Goal: Obtain resource: Download file/media

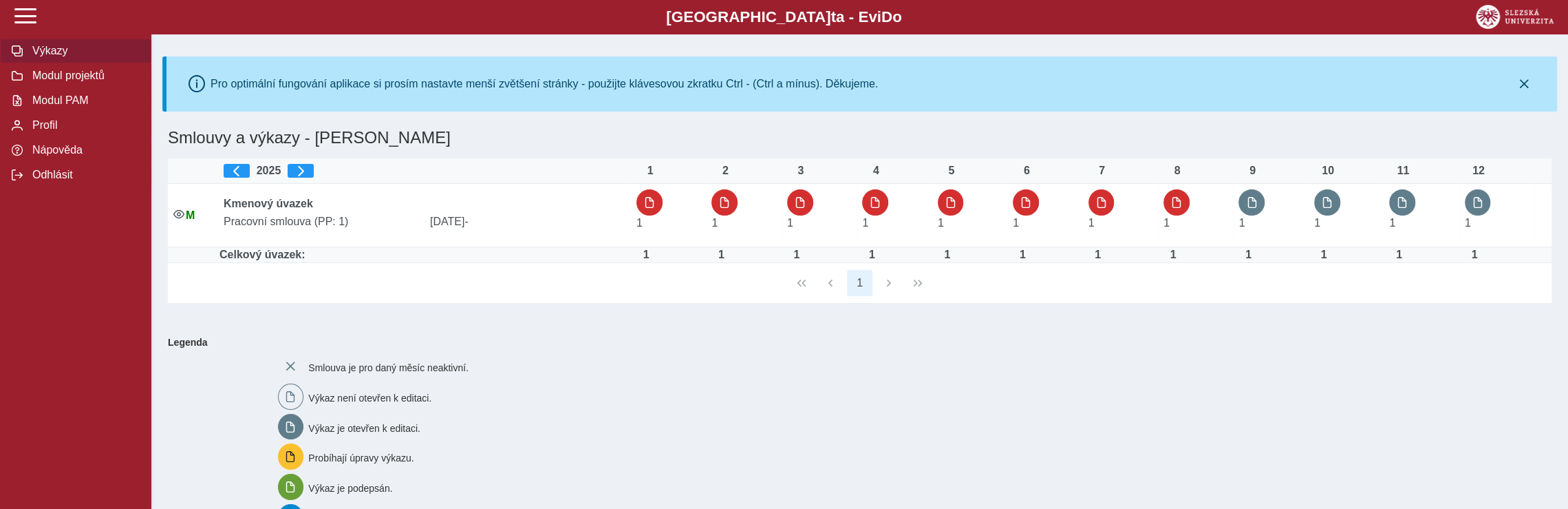
click at [1199, 385] on div "Smlouva je pro daný měsíc neaktivní. Výkaz není otevřen k editaci. Výkaz je ote…" at bounding box center [907, 503] width 1268 height 311
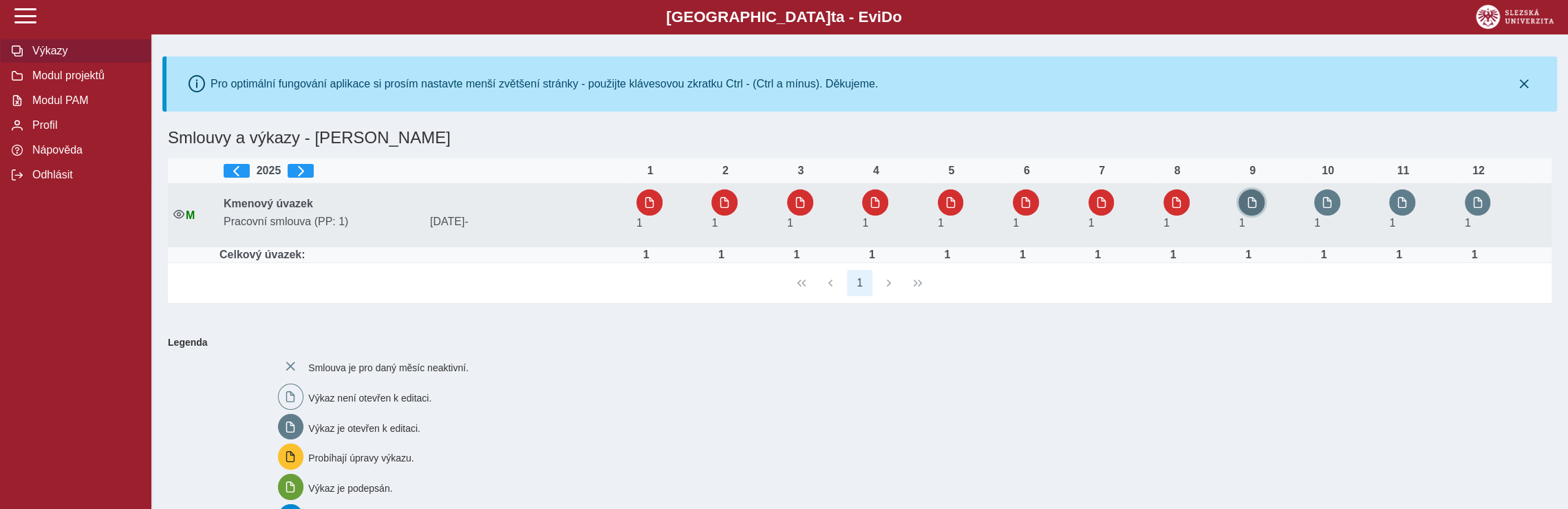
click at [1260, 204] on button "button" at bounding box center [1251, 202] width 26 height 26
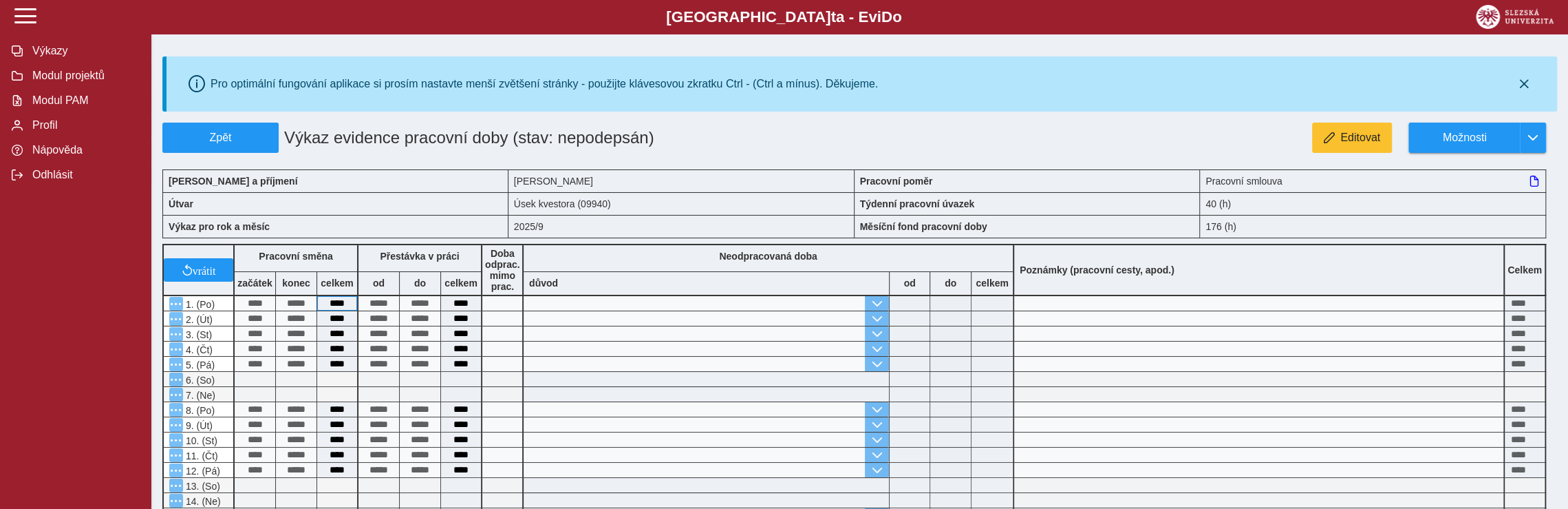
click at [319, 304] on div "vrátit Pracovní směna začátek konec celkem Přestávka v práci od do celkem Doba …" at bounding box center [854, 509] width 1395 height 542
click at [1340, 138] on button "Editovat" at bounding box center [1352, 137] width 80 height 30
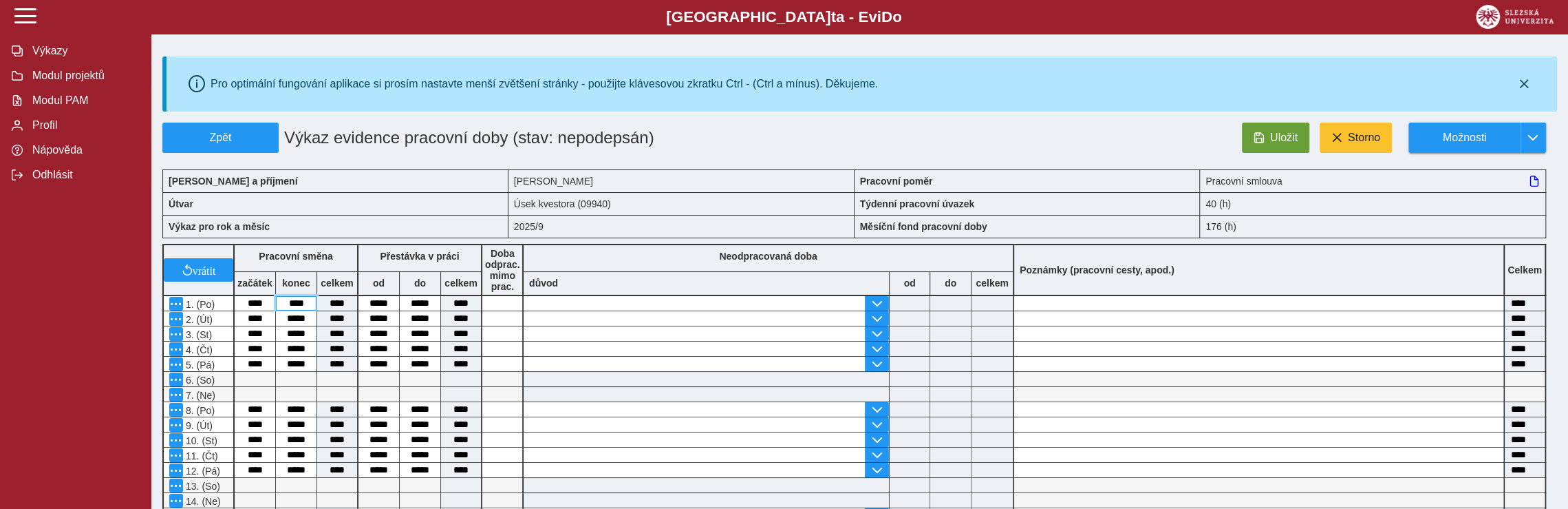
type input "*****"
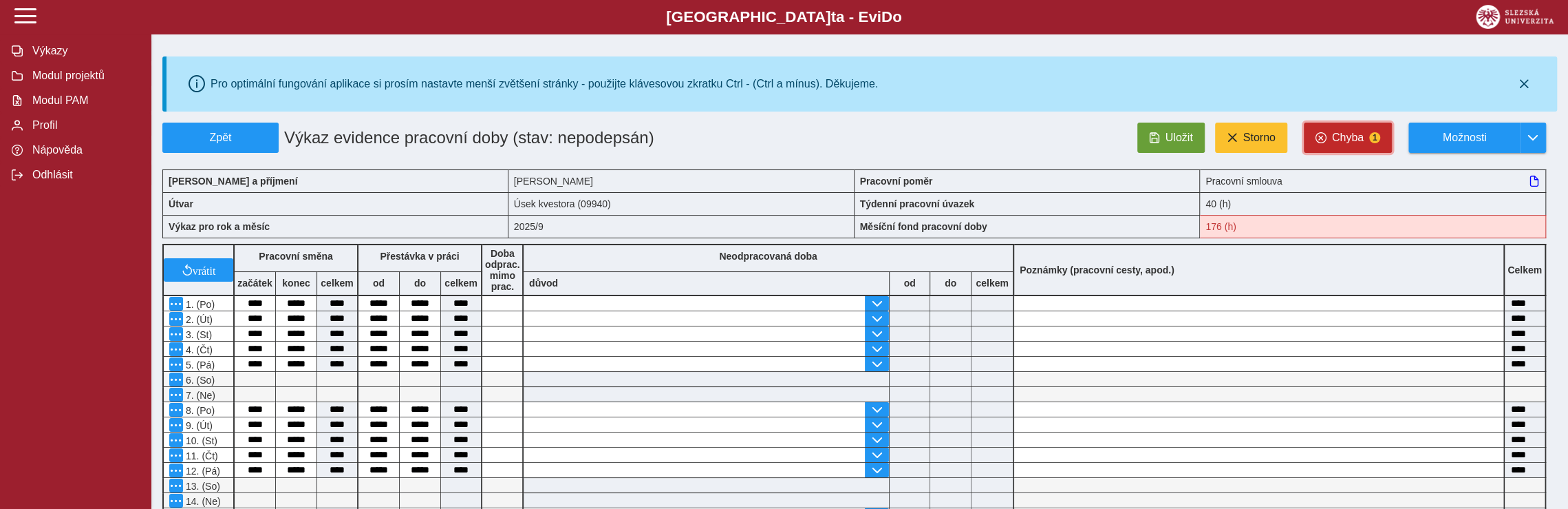
click at [1365, 138] on button "Chyba 1" at bounding box center [1348, 137] width 88 height 30
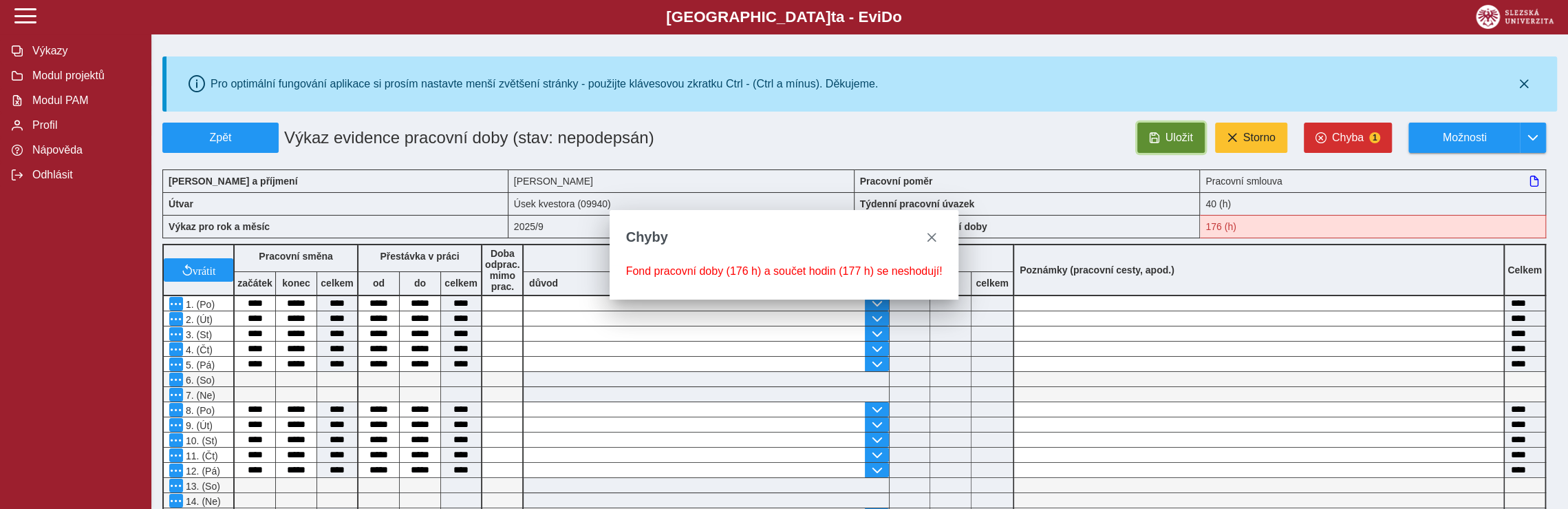
click at [1178, 139] on span "Uložit" at bounding box center [1179, 138] width 27 height 13
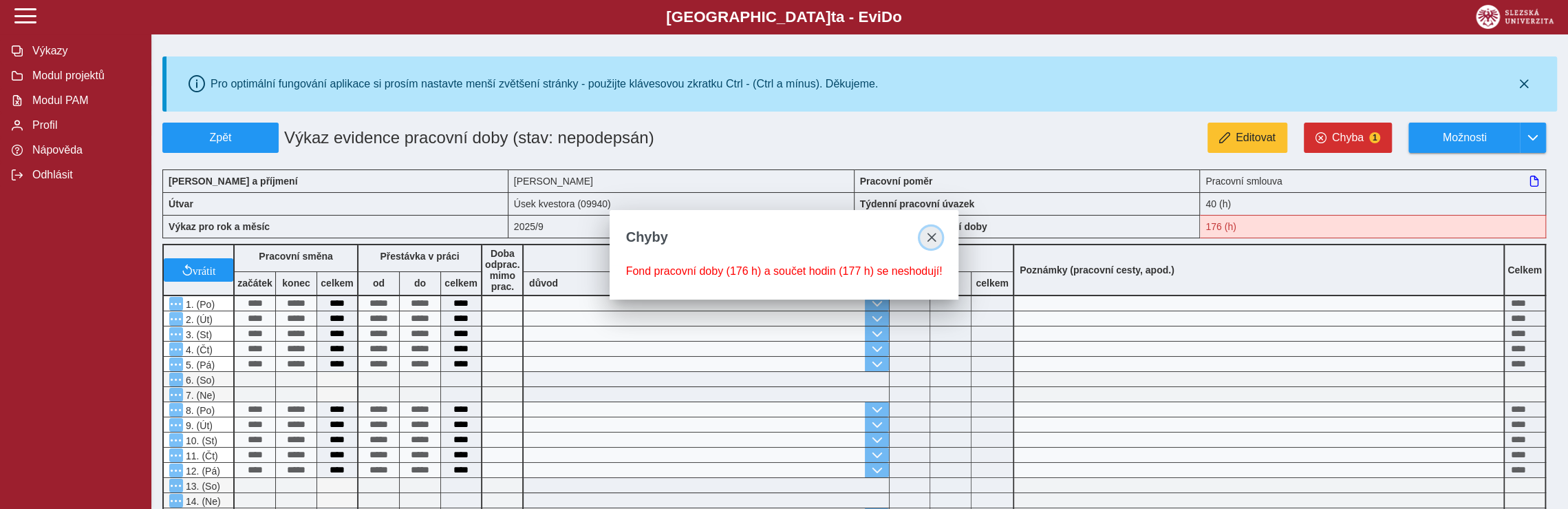
click at [930, 232] on span "close" at bounding box center [931, 238] width 11 height 11
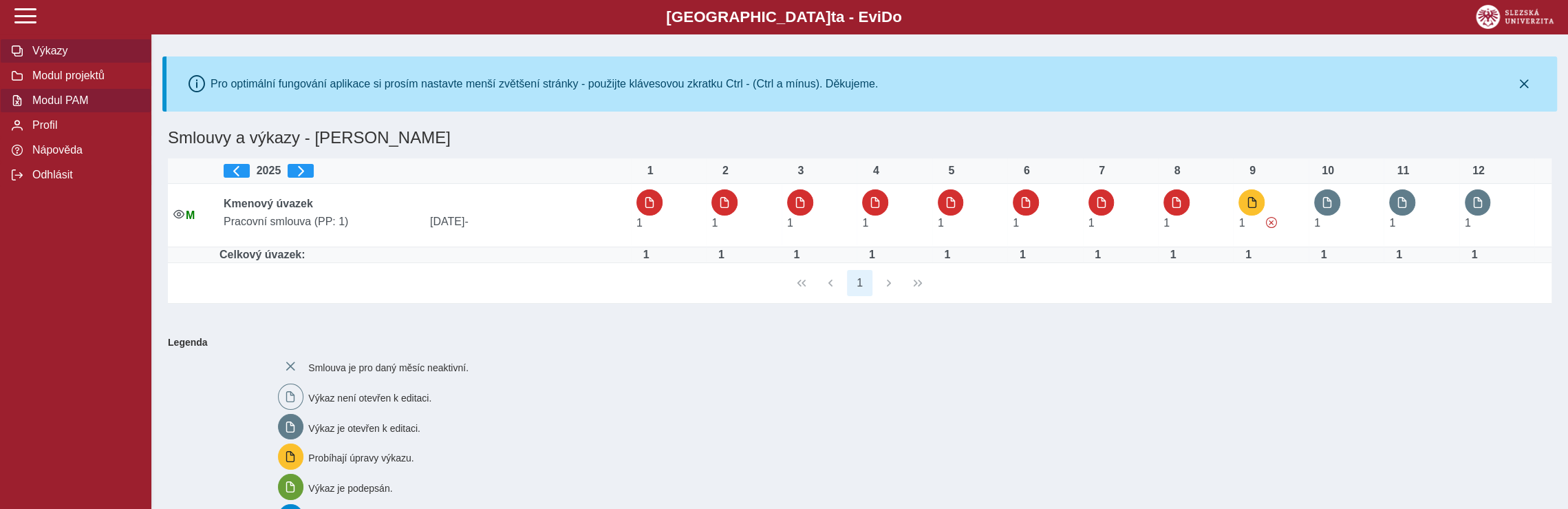
click at [94, 101] on span "Modul PAM" at bounding box center [83, 101] width 111 height 13
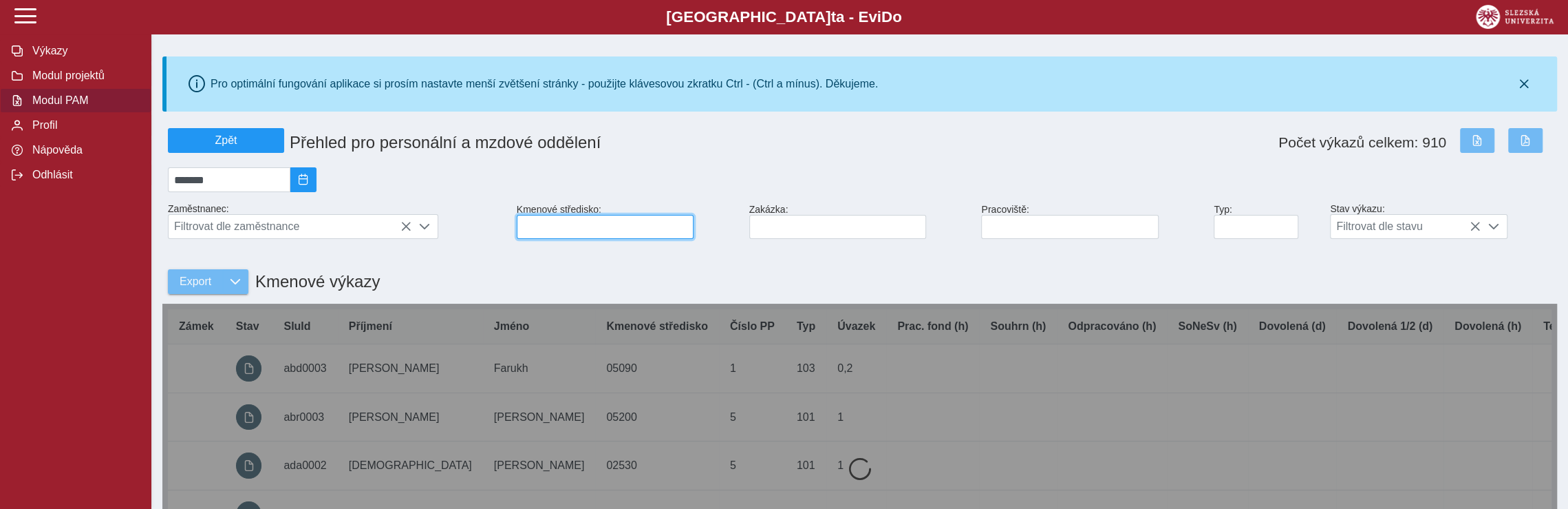
click at [568, 233] on input at bounding box center [605, 226] width 177 height 24
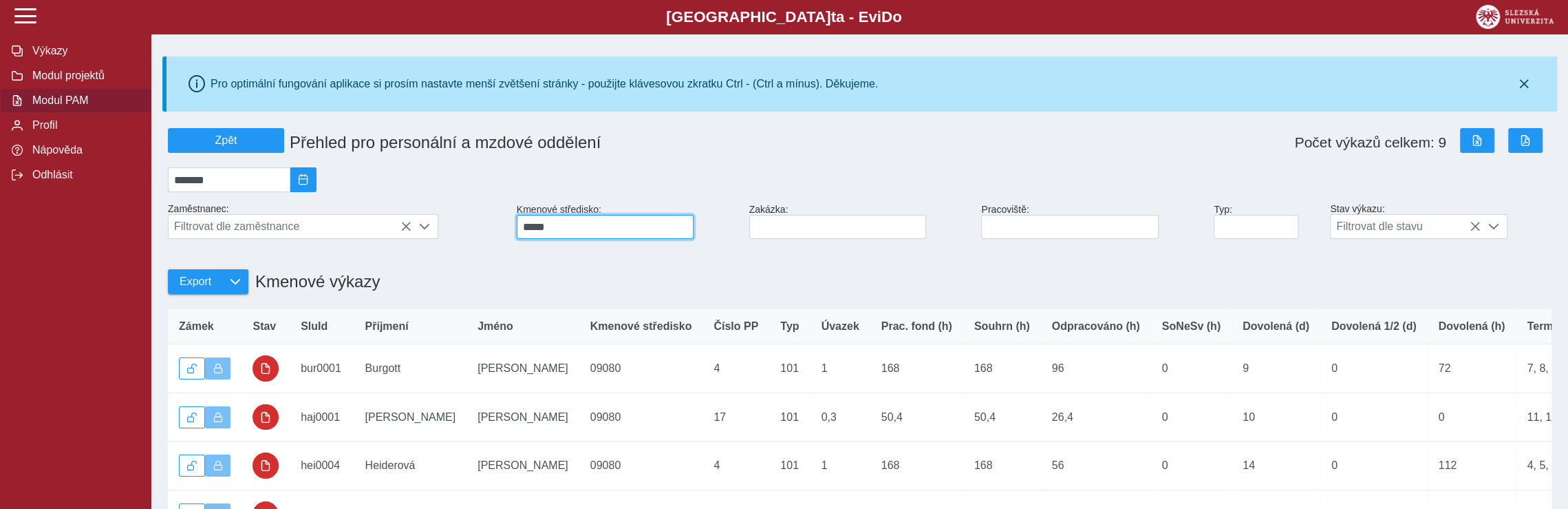
drag, startPoint x: 539, startPoint y: 233, endPoint x: 551, endPoint y: 232, distance: 12.0
click at [551, 232] on input "*****" at bounding box center [605, 226] width 177 height 24
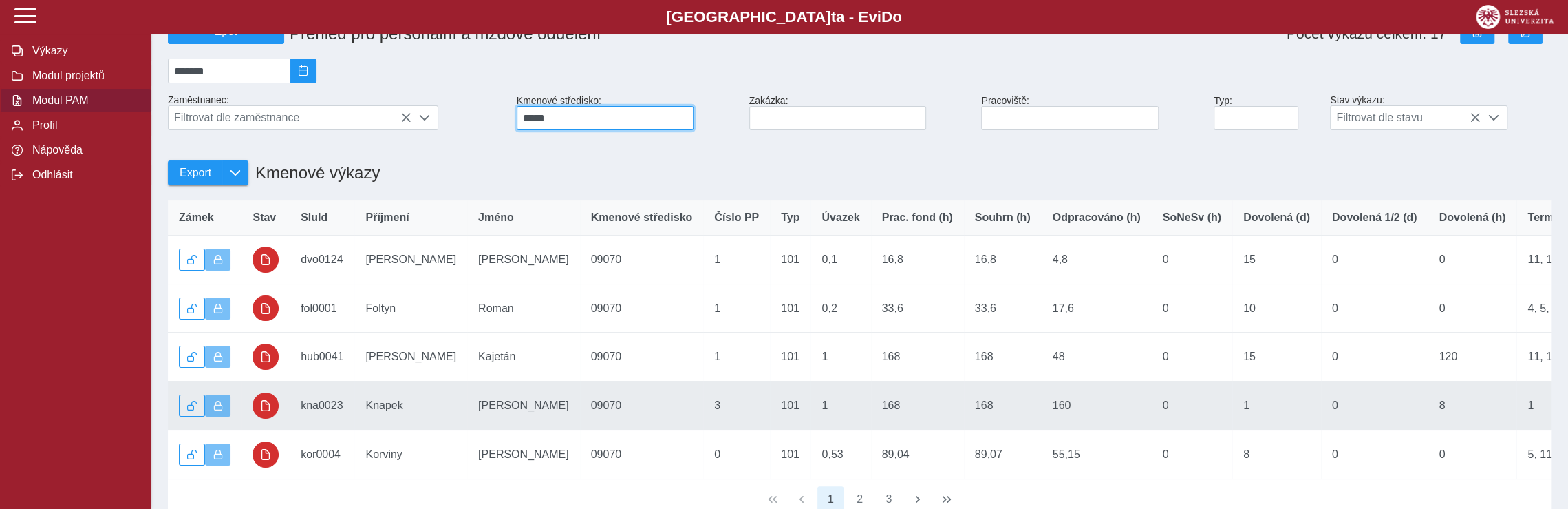
scroll to position [276, 0]
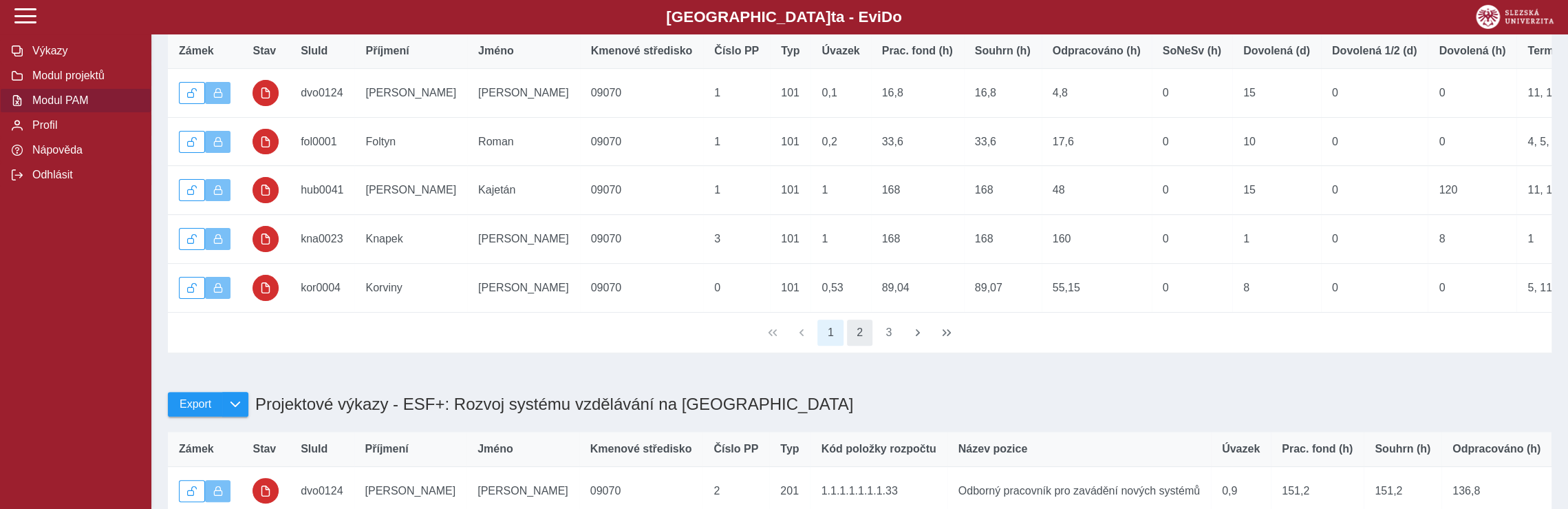
type input "*****"
click at [861, 346] on button "2" at bounding box center [860, 332] width 26 height 26
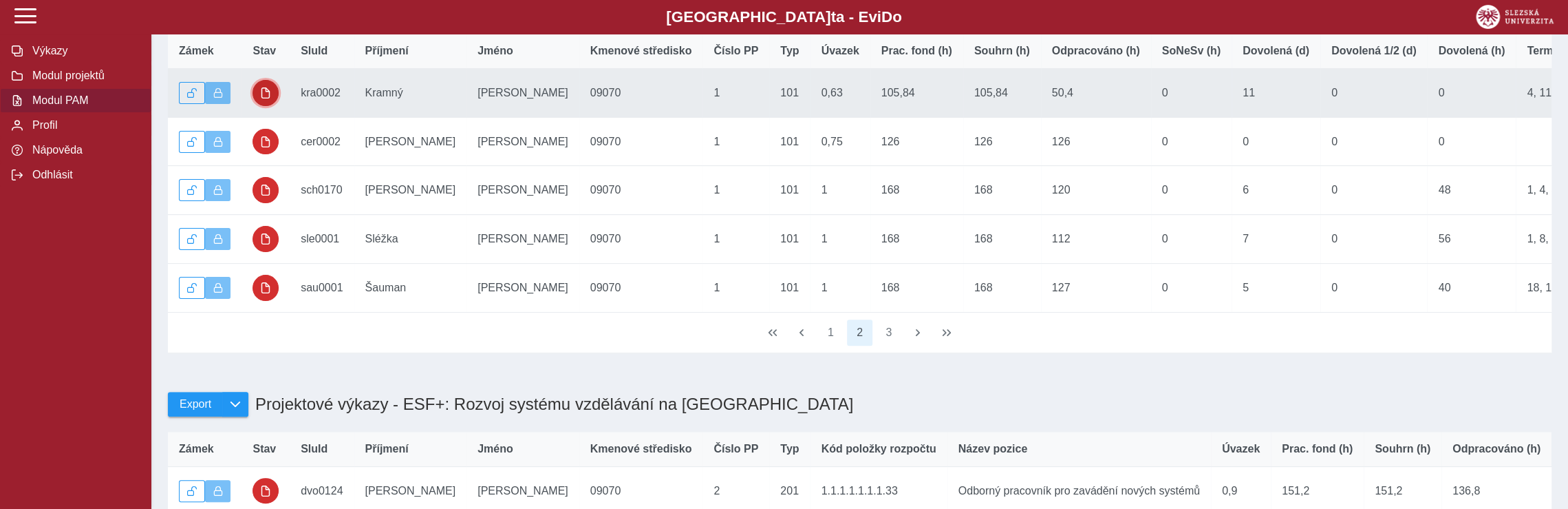
click at [270, 98] on span "button" at bounding box center [266, 93] width 11 height 11
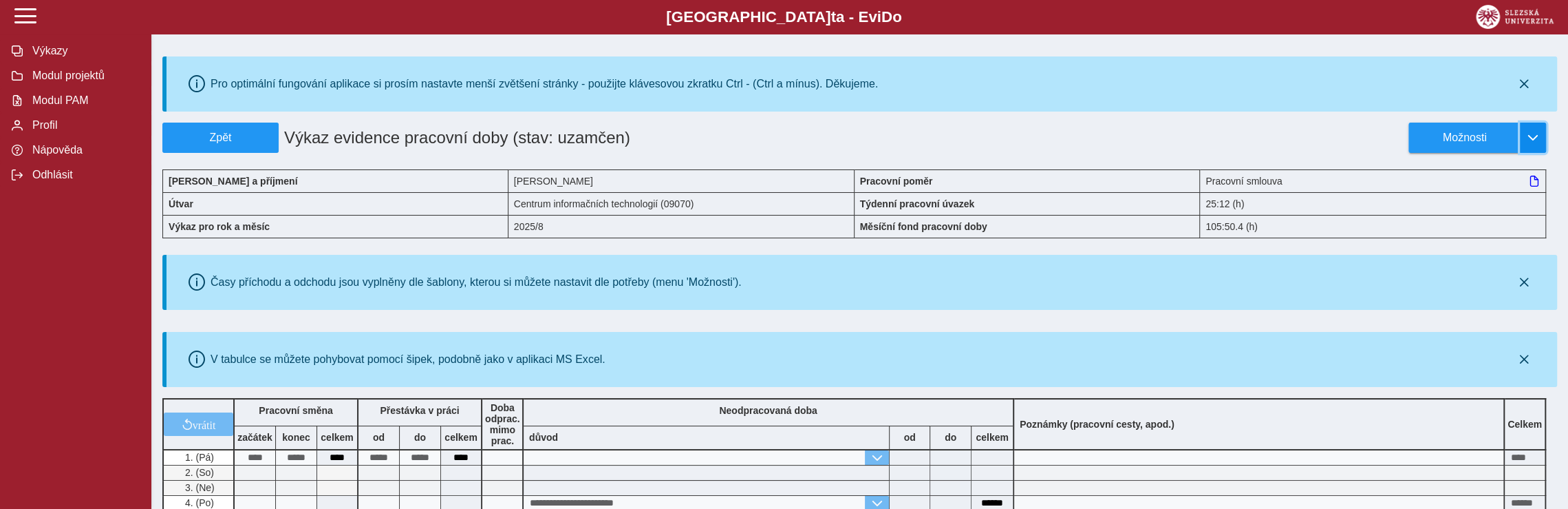
click at [1531, 138] on span "button" at bounding box center [1533, 138] width 11 height 11
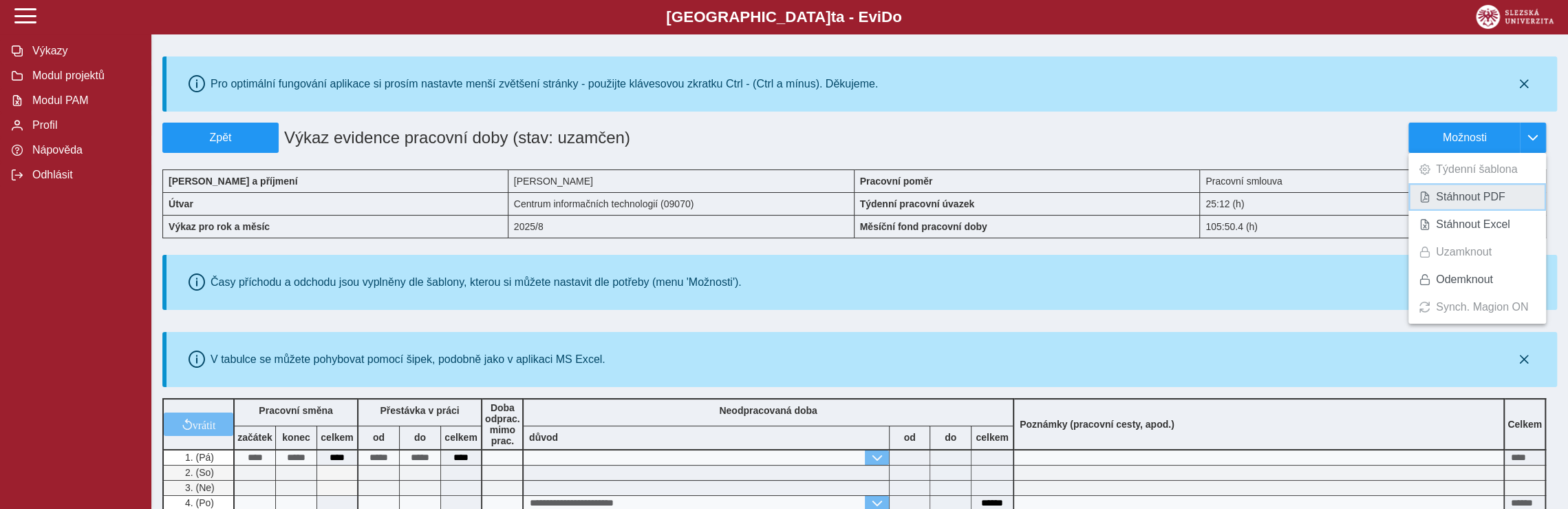
click at [1478, 199] on span "Stáhnout PDF" at bounding box center [1471, 197] width 69 height 11
